Goal: Task Accomplishment & Management: Complete application form

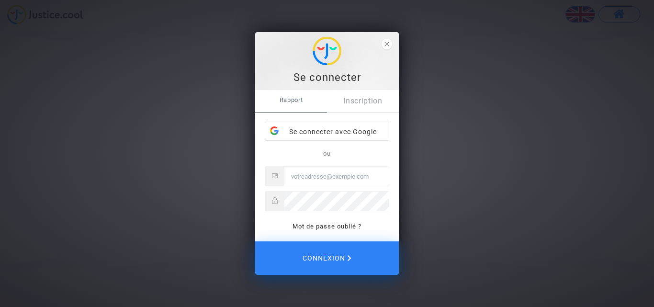
click at [447, 159] on div "Se connecter Rapport Inscription Se connecter avec Google ou Mot de passe oubli…" at bounding box center [327, 153] width 654 height 307
click at [387, 47] on span "fermer" at bounding box center [387, 44] width 11 height 11
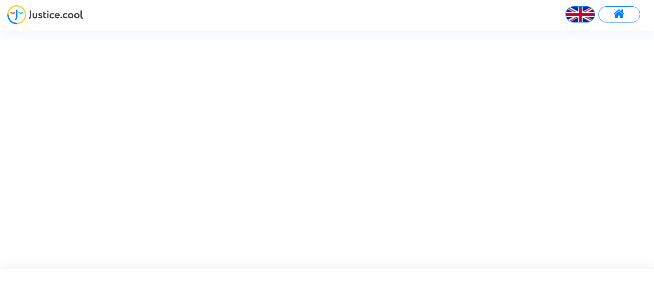
click at [579, 19] on img at bounding box center [580, 14] width 29 height 29
click at [574, 40] on font "Français" at bounding box center [570, 38] width 33 height 9
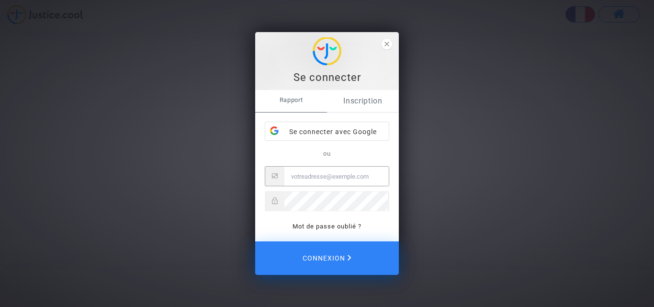
click at [361, 93] on link "Inscription" at bounding box center [363, 101] width 72 height 22
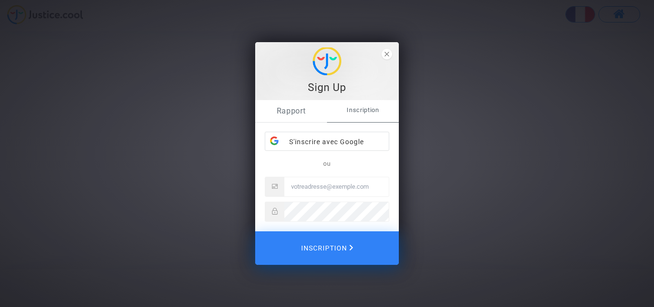
click at [293, 111] on font "Rapport" at bounding box center [291, 110] width 29 height 9
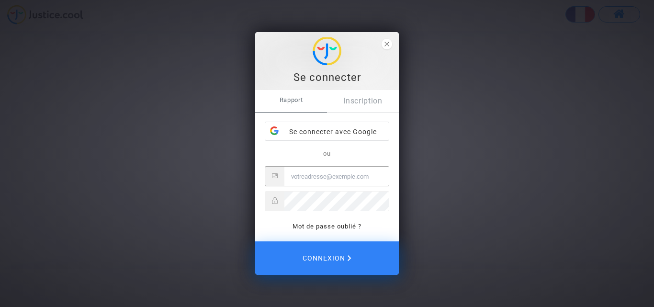
click at [331, 178] on input "E-mail" at bounding box center [337, 176] width 104 height 19
click at [621, 67] on div "Se connecter Rapport Inscription Se connecter avec Google ou berbache.t Mot de …" at bounding box center [327, 153] width 654 height 307
drag, startPoint x: 621, startPoint y: 67, endPoint x: 326, endPoint y: 172, distance: 313.9
click at [326, 172] on input "berbache.t" at bounding box center [337, 176] width 104 height 19
type input "[EMAIL_ADDRESS]"
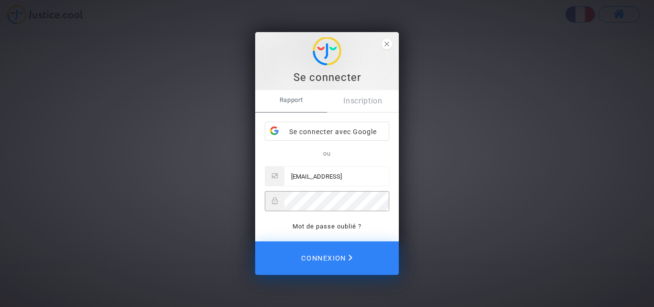
click at [255, 241] on button "Connexion" at bounding box center [327, 258] width 144 height 34
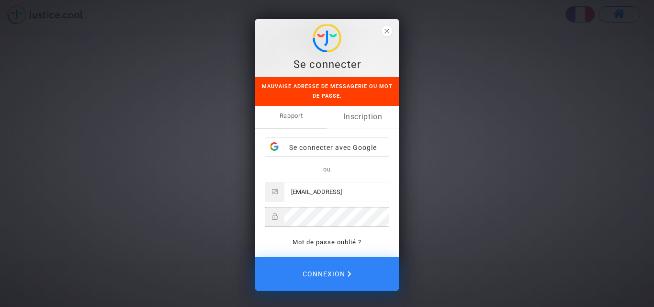
click at [367, 115] on font "Inscription" at bounding box center [363, 116] width 39 height 9
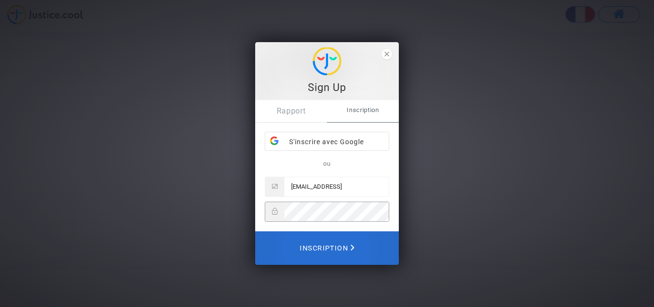
click at [328, 245] on font "Inscription" at bounding box center [324, 248] width 48 height 8
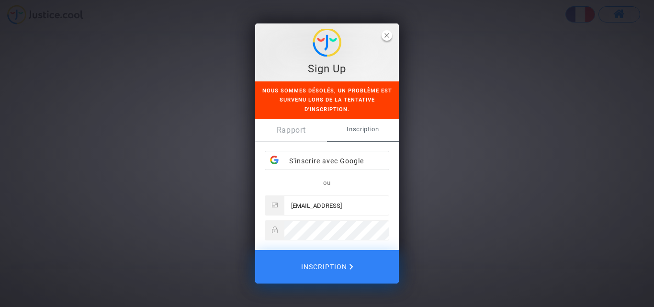
click at [384, 39] on span "fermer" at bounding box center [387, 35] width 11 height 11
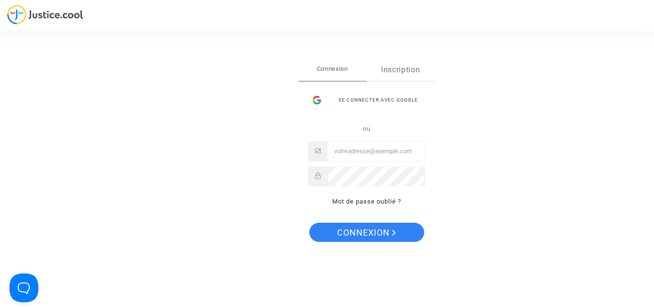
click at [404, 66] on link "Inscription" at bounding box center [401, 70] width 69 height 22
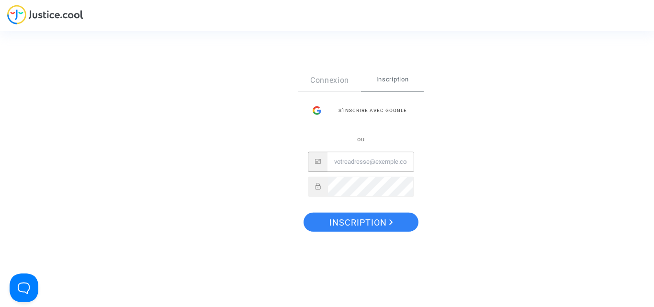
click at [352, 162] on input "Email" at bounding box center [371, 161] width 86 height 19
type input "berbache.t@gmail.com"
click at [367, 218] on span "Inscription" at bounding box center [362, 223] width 64 height 20
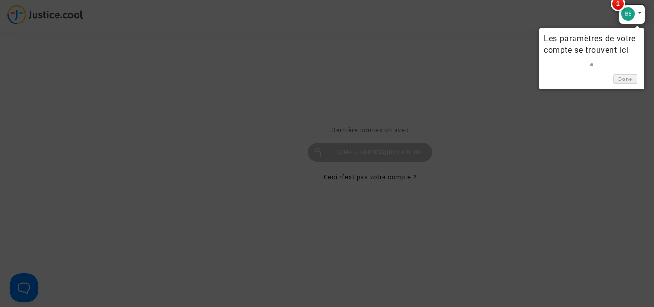
click at [517, 170] on div at bounding box center [327, 153] width 654 height 307
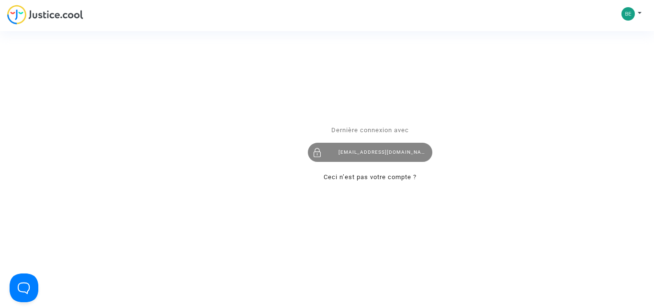
click at [373, 147] on div "[EMAIL_ADDRESS][DOMAIN_NAME]" at bounding box center [370, 152] width 125 height 19
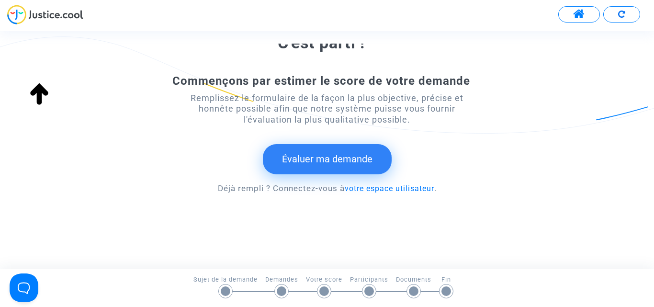
scroll to position [181, 0]
